Goal: Information Seeking & Learning: Understand process/instructions

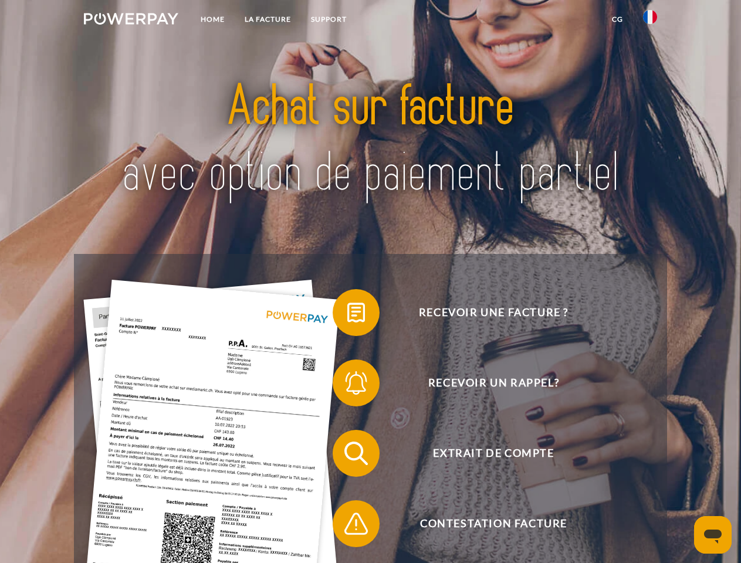
click at [131, 21] on img at bounding box center [131, 19] width 94 height 12
click at [650, 21] on img at bounding box center [650, 17] width 14 height 14
click at [617, 19] on link "CG" at bounding box center [617, 19] width 31 height 21
click at [347, 315] on span at bounding box center [338, 312] width 59 height 59
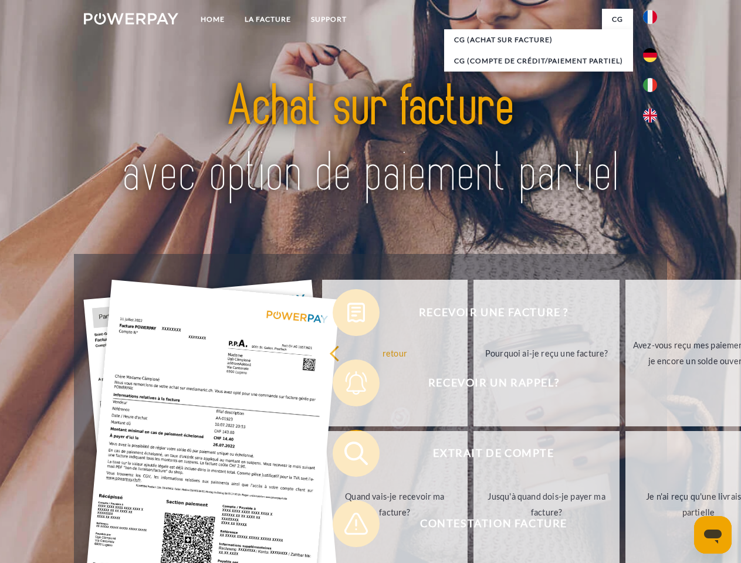
click at [347, 385] on div "retour Pourquoi ai-je reçu une facture? Avez-vous reçu mes paiements, ai-je enc…" at bounding box center [547, 429] width 474 height 303
click at [473, 456] on link "Jusqu'à quand dois-je payer ma facture?" at bounding box center [546, 504] width 146 height 147
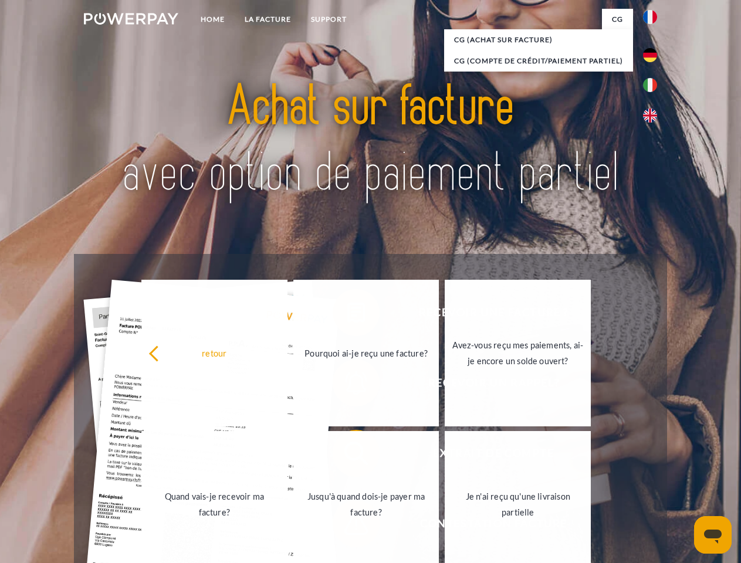
click at [347, 526] on span at bounding box center [338, 524] width 59 height 59
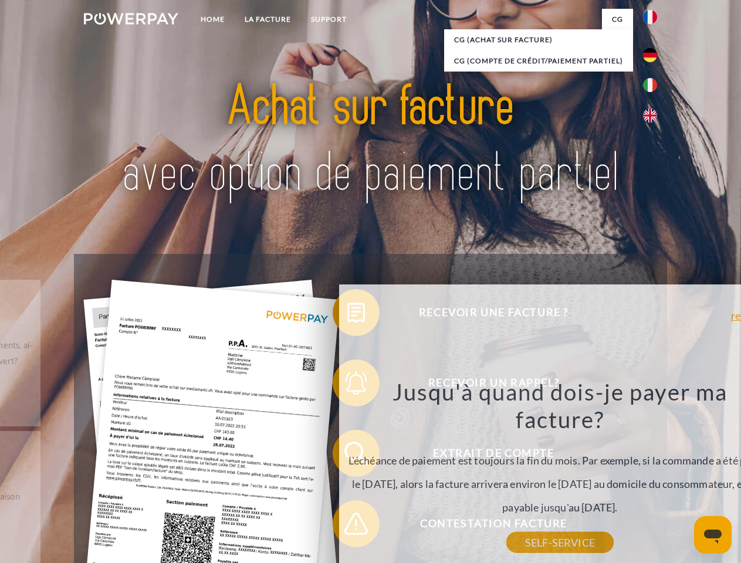
click at [713, 535] on icon "Ouvrir la fenêtre de messagerie" at bounding box center [713, 537] width 18 height 14
